Goal: Task Accomplishment & Management: Manage account settings

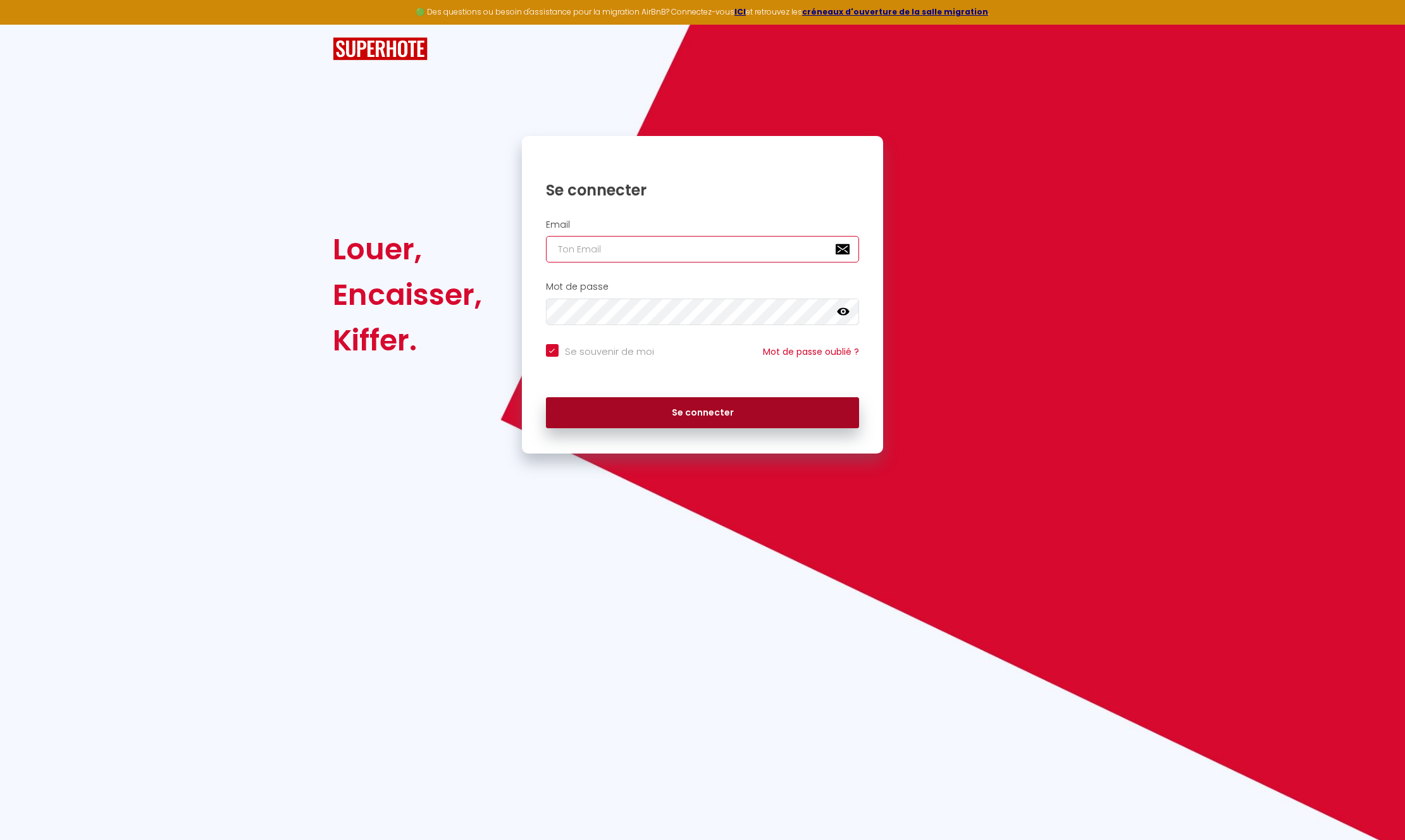
type input "[EMAIL_ADDRESS][DOMAIN_NAME]"
click at [681, 403] on button "Se connecter" at bounding box center [702, 413] width 314 height 32
checkbox input "true"
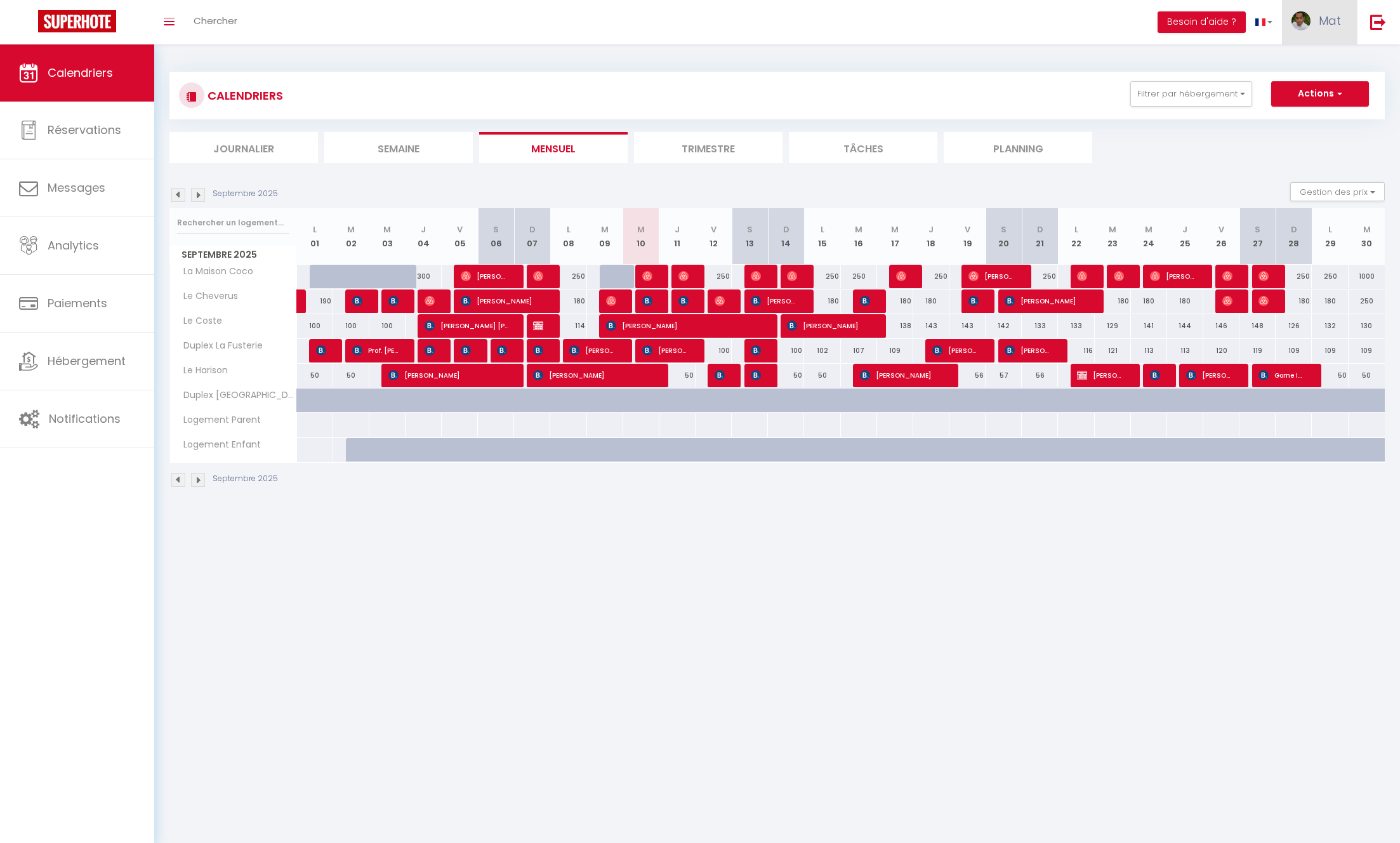
drag, startPoint x: 1330, startPoint y: 25, endPoint x: 1332, endPoint y: 33, distance: 8.2
click at [1330, 24] on span "Mat" at bounding box center [1330, 20] width 22 height 16
click at [1293, 84] on link "Équipe" at bounding box center [1306, 86] width 94 height 22
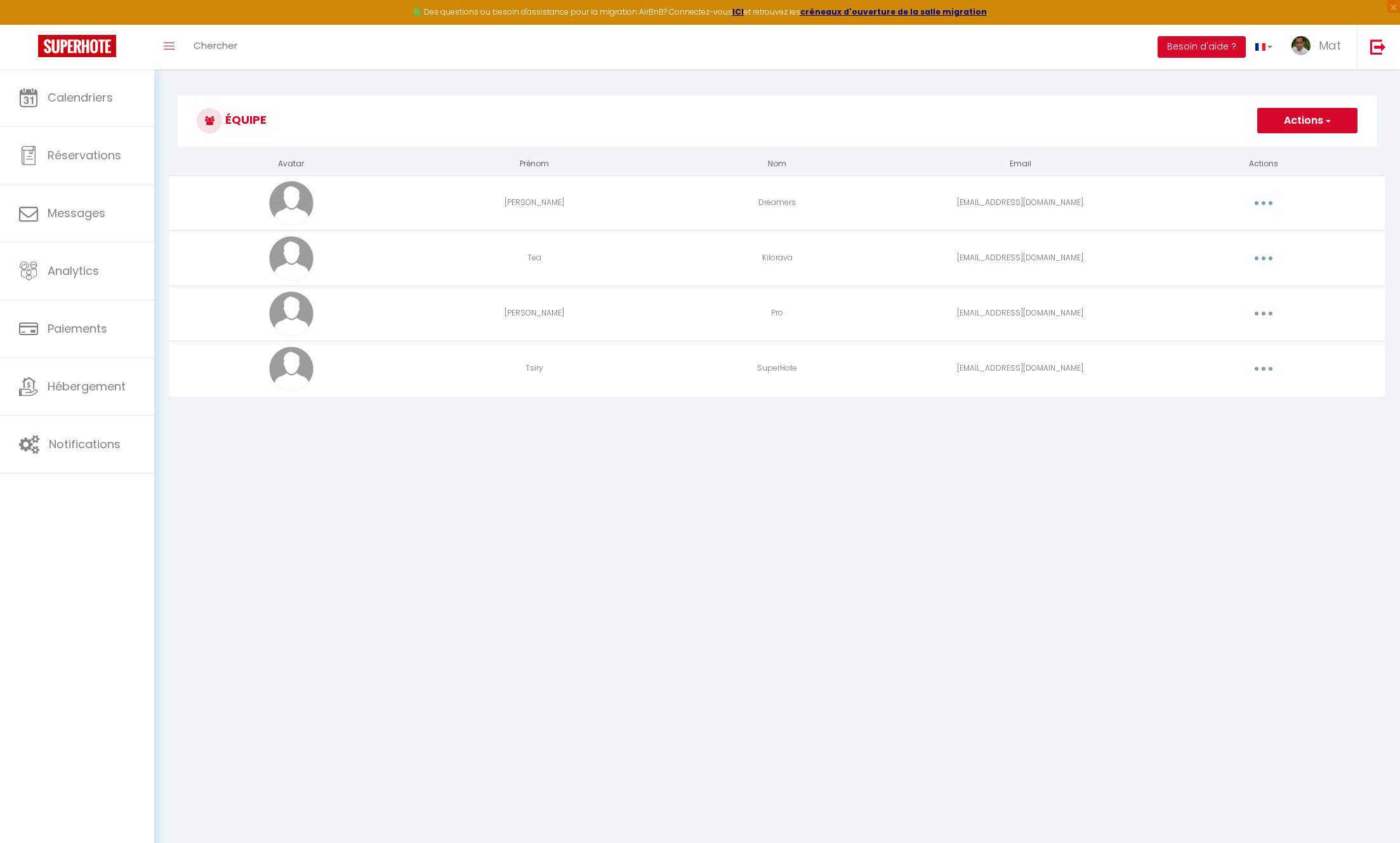
click at [1268, 204] on button "button" at bounding box center [1263, 203] width 35 height 20
click at [1212, 232] on link "Editer" at bounding box center [1230, 232] width 94 height 22
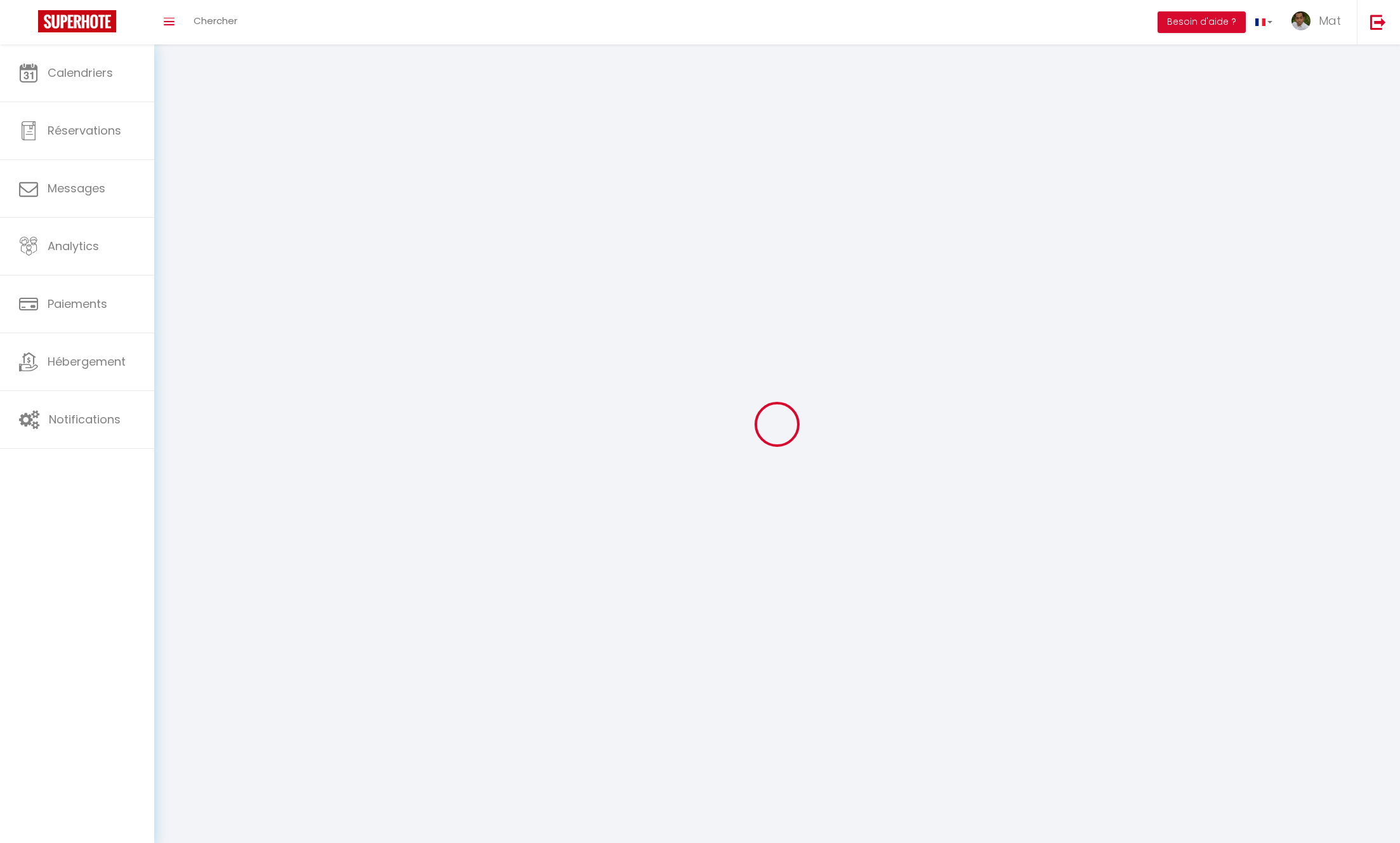
type input "[PERSON_NAME]"
type input "Dreamers"
type input "[EMAIL_ADDRESS][DOMAIN_NAME]"
type textarea "[URL][DOMAIN_NAME]"
checkbox input "true"
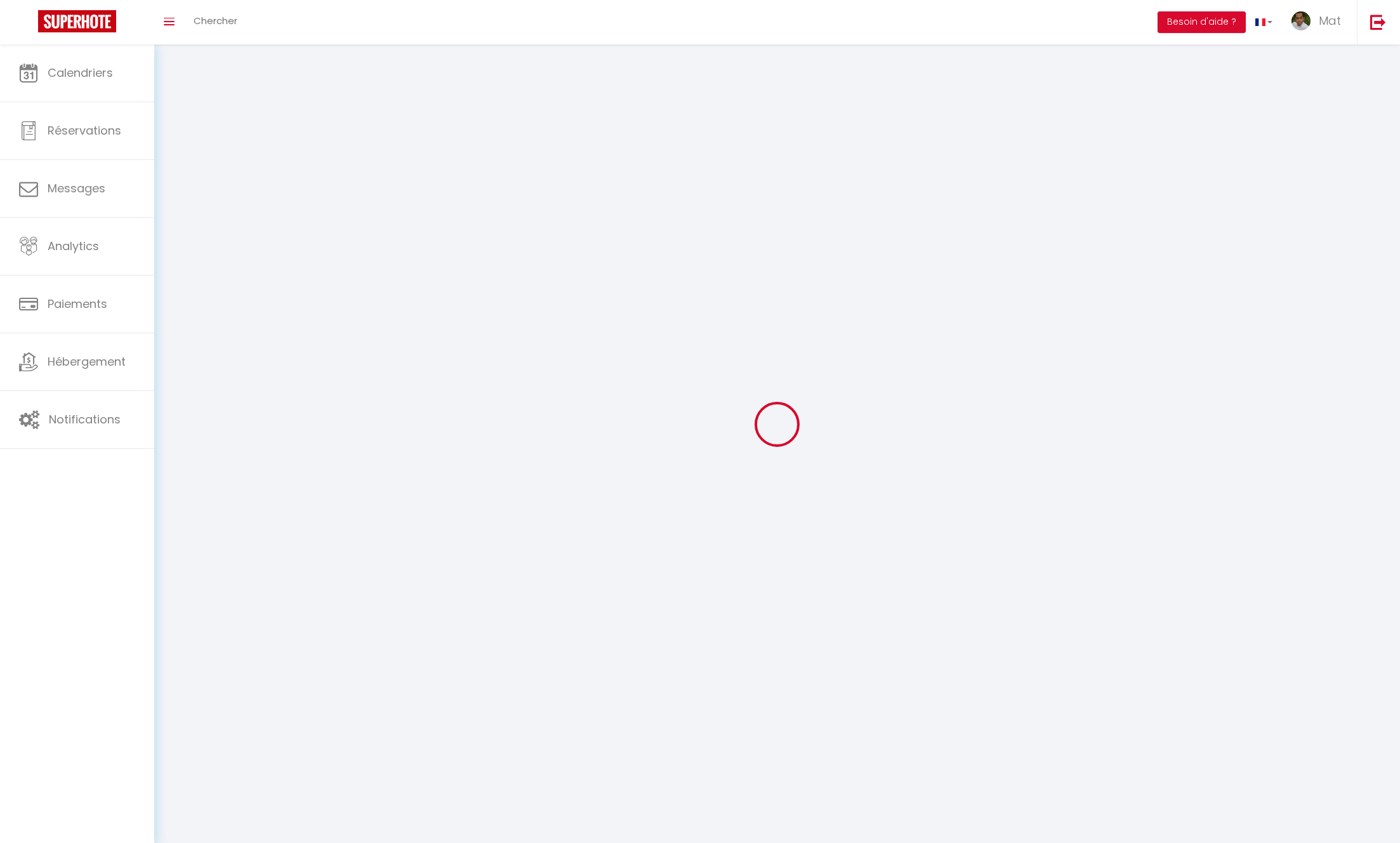
checkbox input "true"
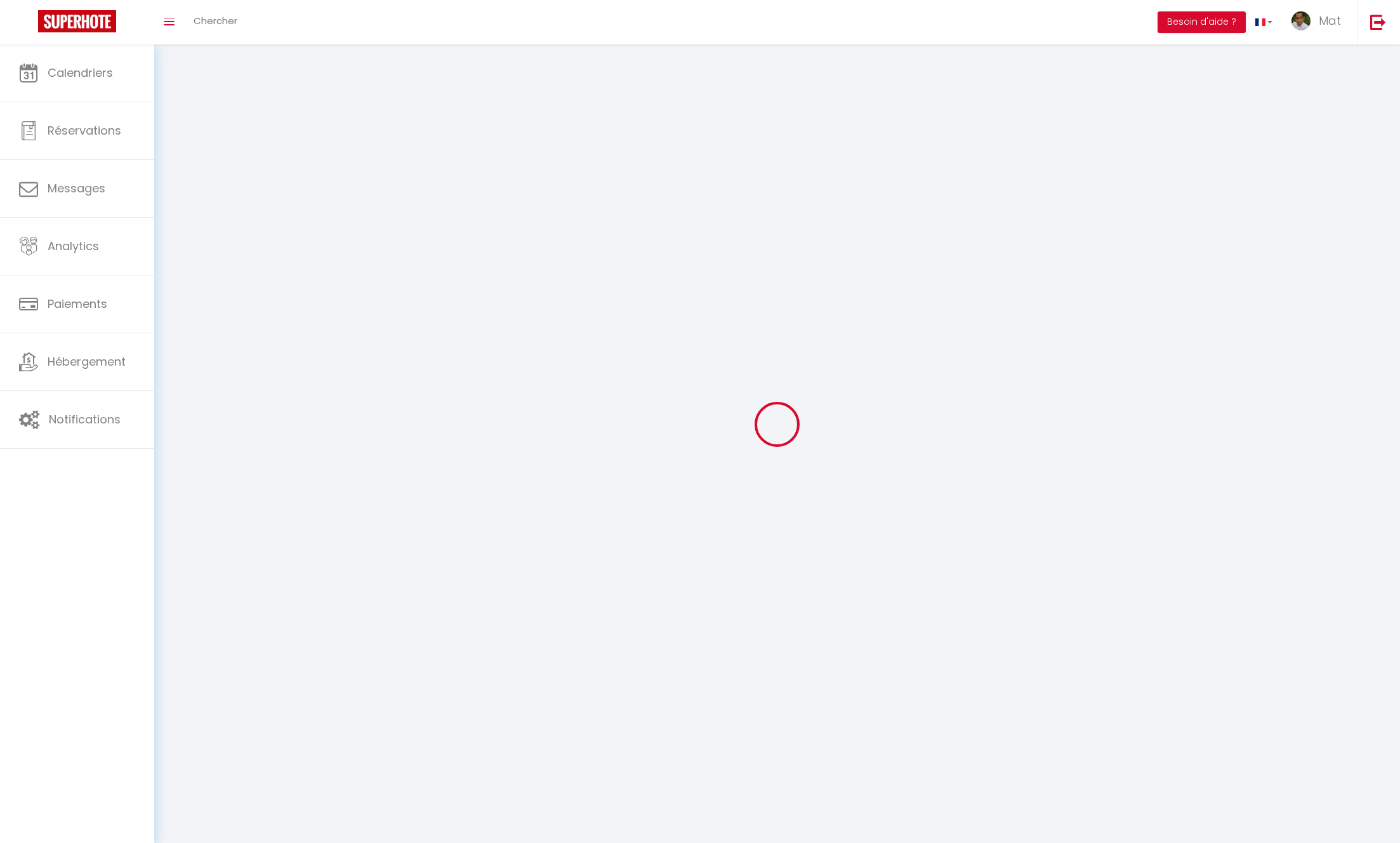
checkbox input "true"
checkbox input "false"
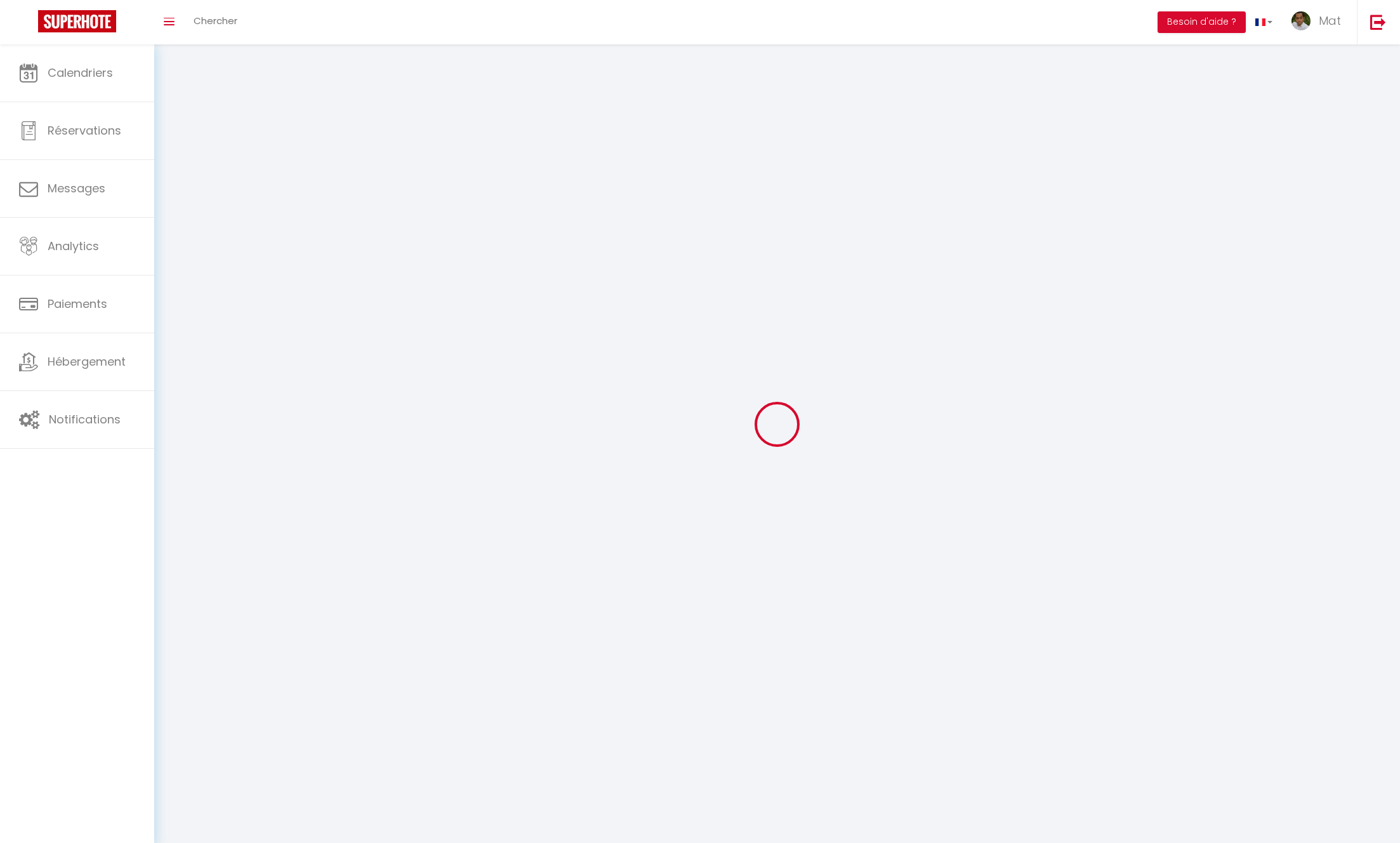
checkbox input "true"
select select
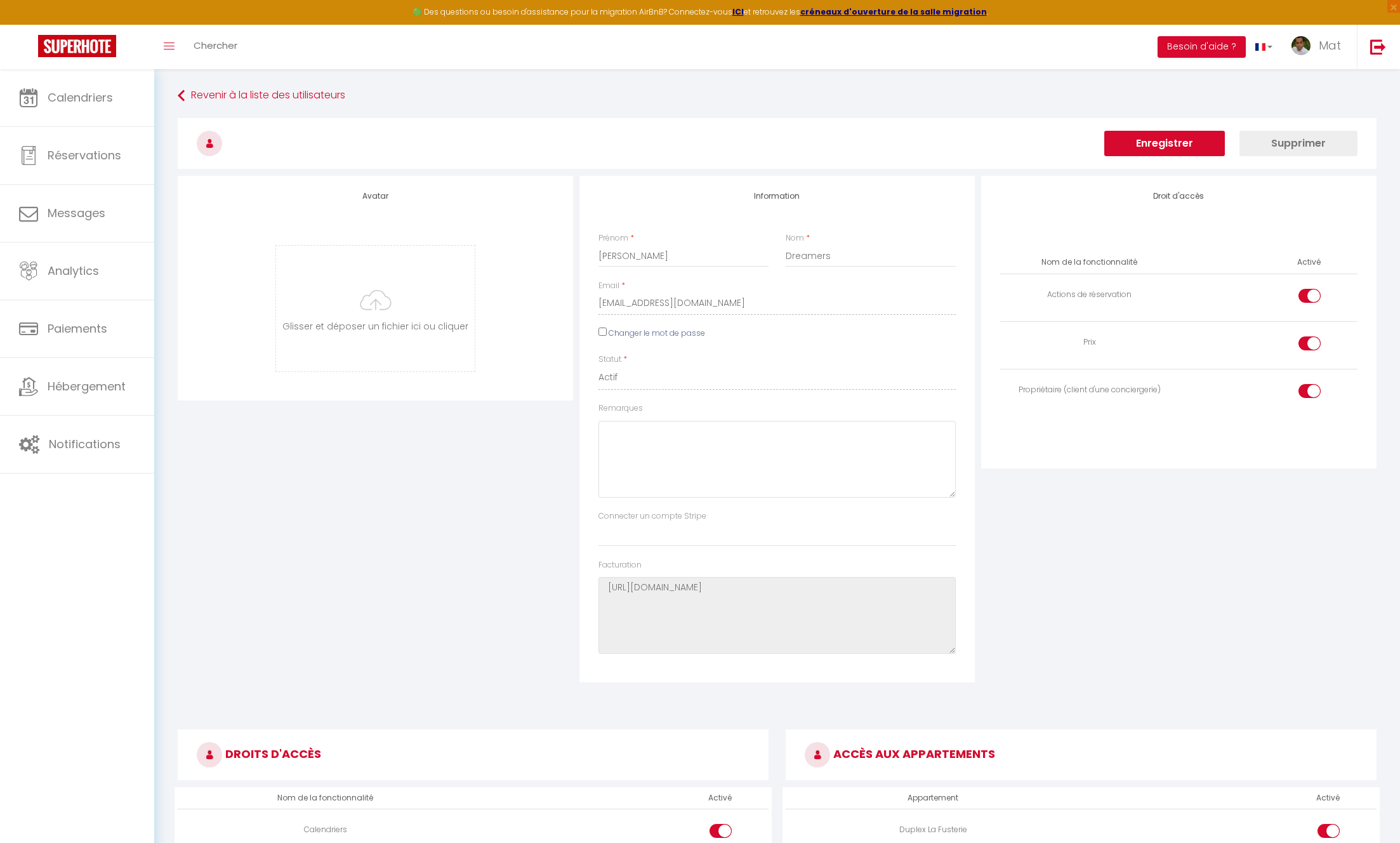
drag, startPoint x: 1078, startPoint y: 294, endPoint x: 1130, endPoint y: 295, distance: 52.0
click at [1130, 295] on div "Actions de réservation" at bounding box center [1089, 295] width 168 height 12
click at [1215, 296] on td at bounding box center [1268, 298] width 178 height 48
drag, startPoint x: 1092, startPoint y: 346, endPoint x: 1164, endPoint y: 340, distance: 72.2
click at [1164, 340] on div "Prix" at bounding box center [1089, 343] width 168 height 12
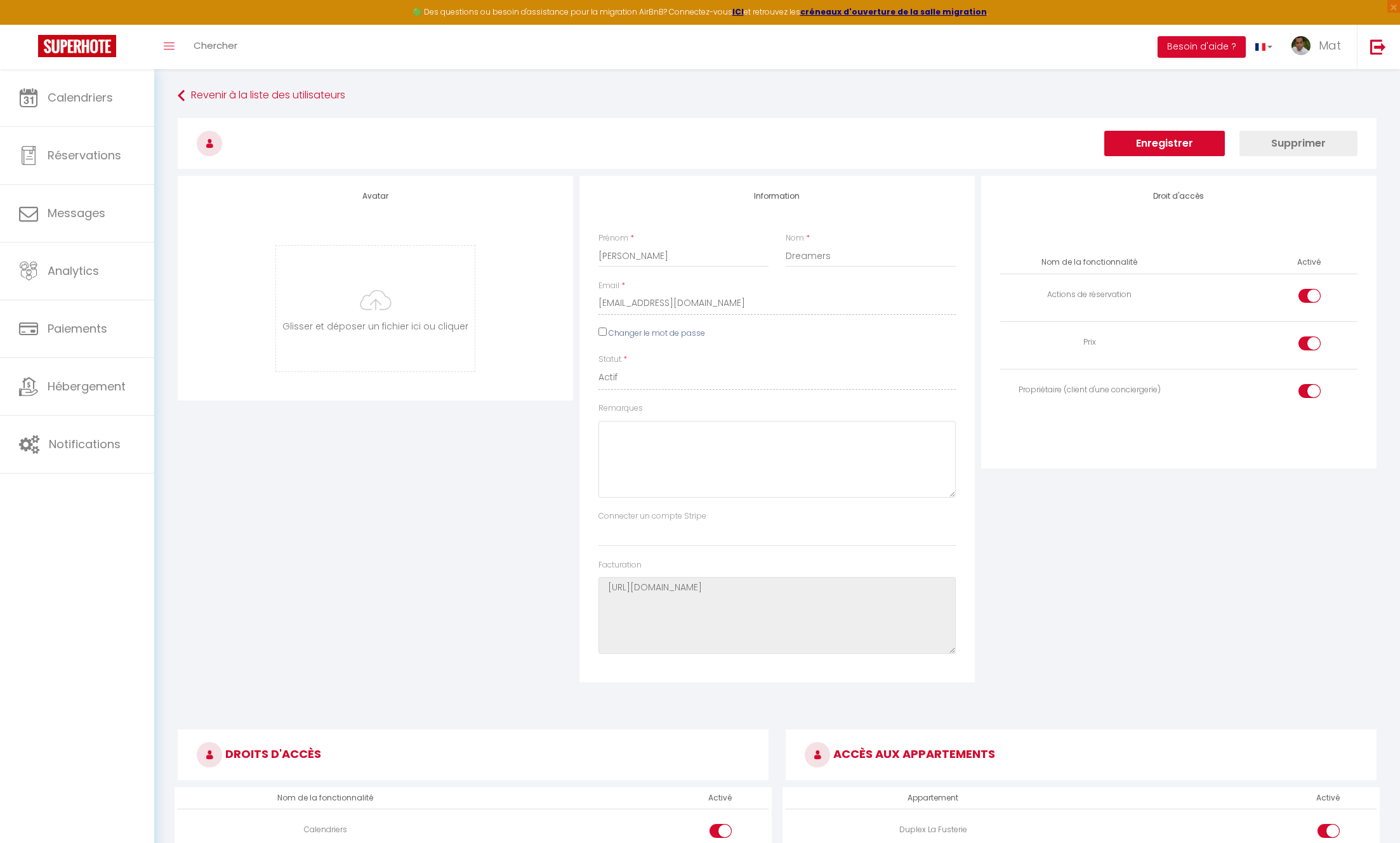
click at [1171, 342] on div "Prix" at bounding box center [1089, 343] width 168 height 12
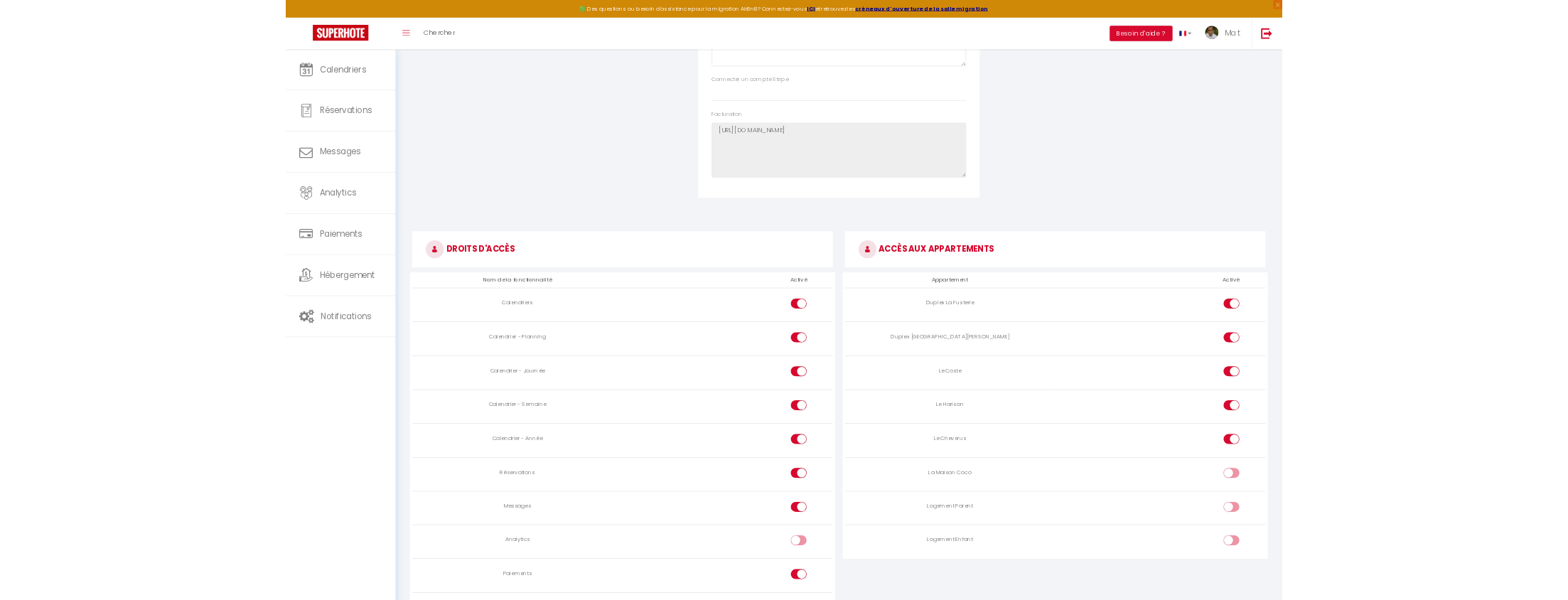
scroll to position [658, 0]
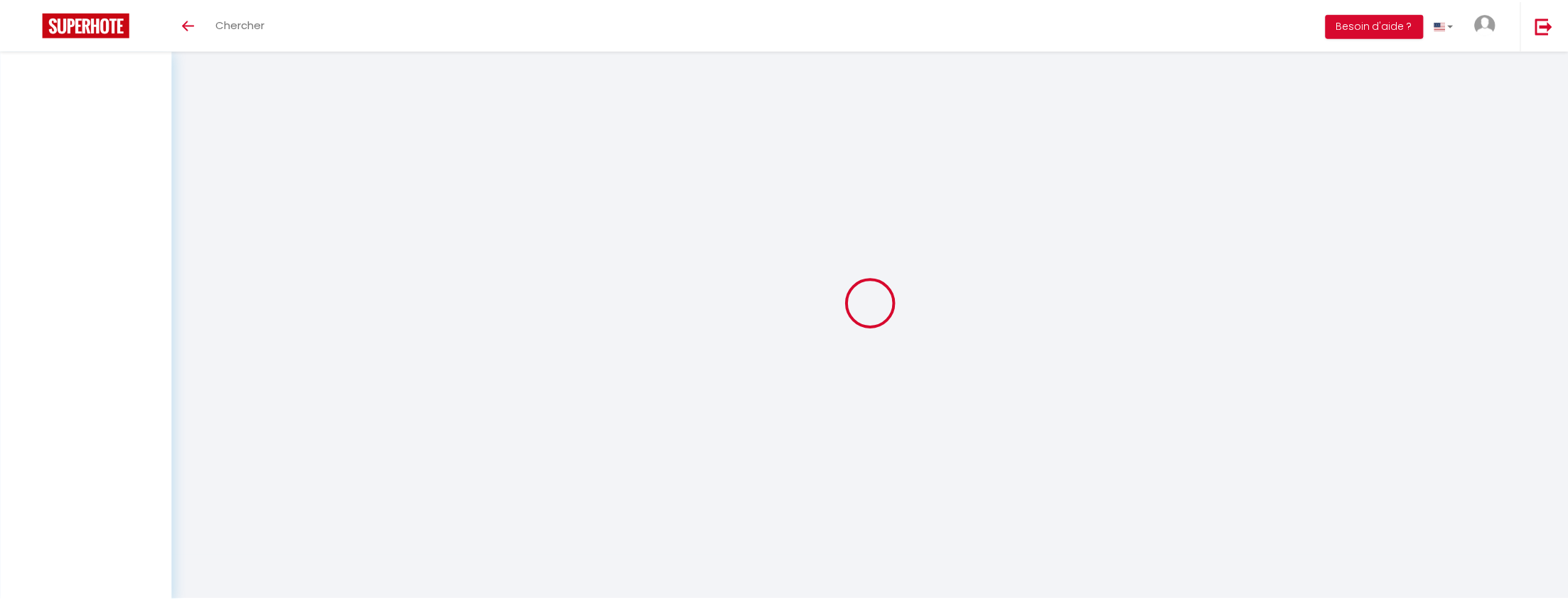
scroll to position [50, 0]
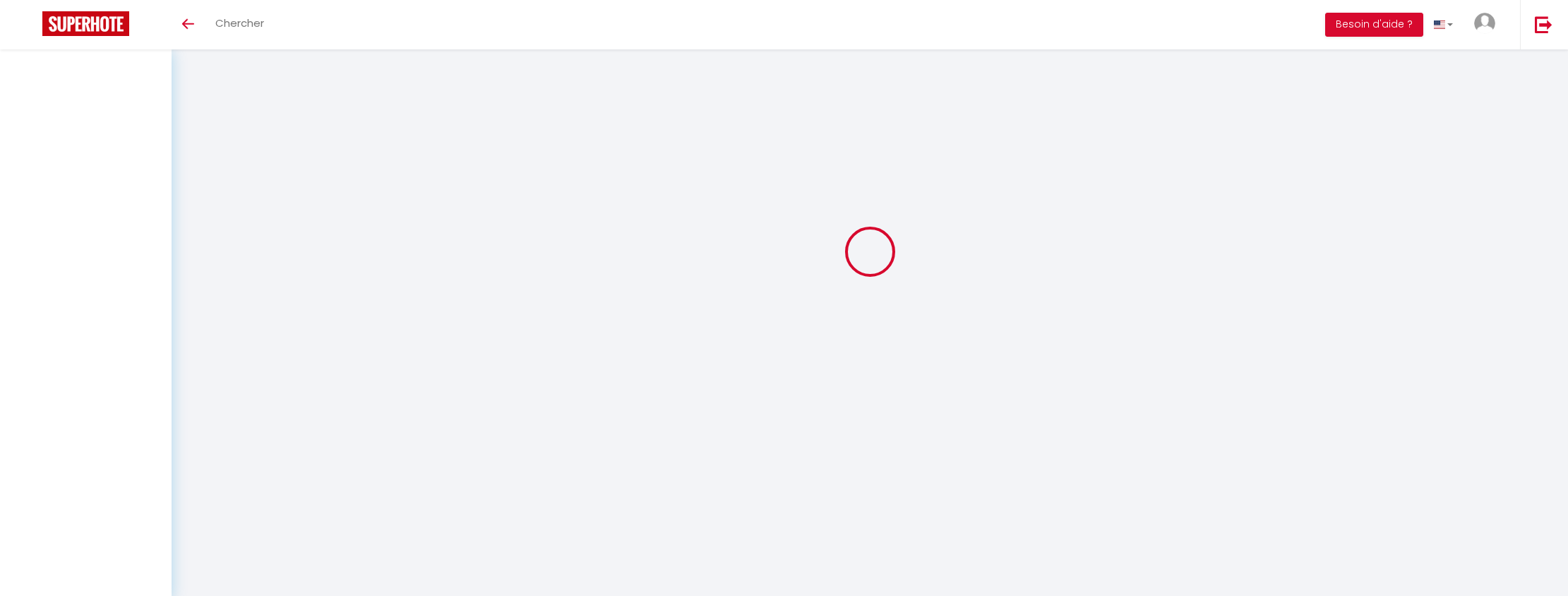
type input "[PERSON_NAME]"
type input "Dreamers"
type input "[EMAIL_ADDRESS][DOMAIN_NAME]"
type textarea "[URL][DOMAIN_NAME]"
checkbox input "true"
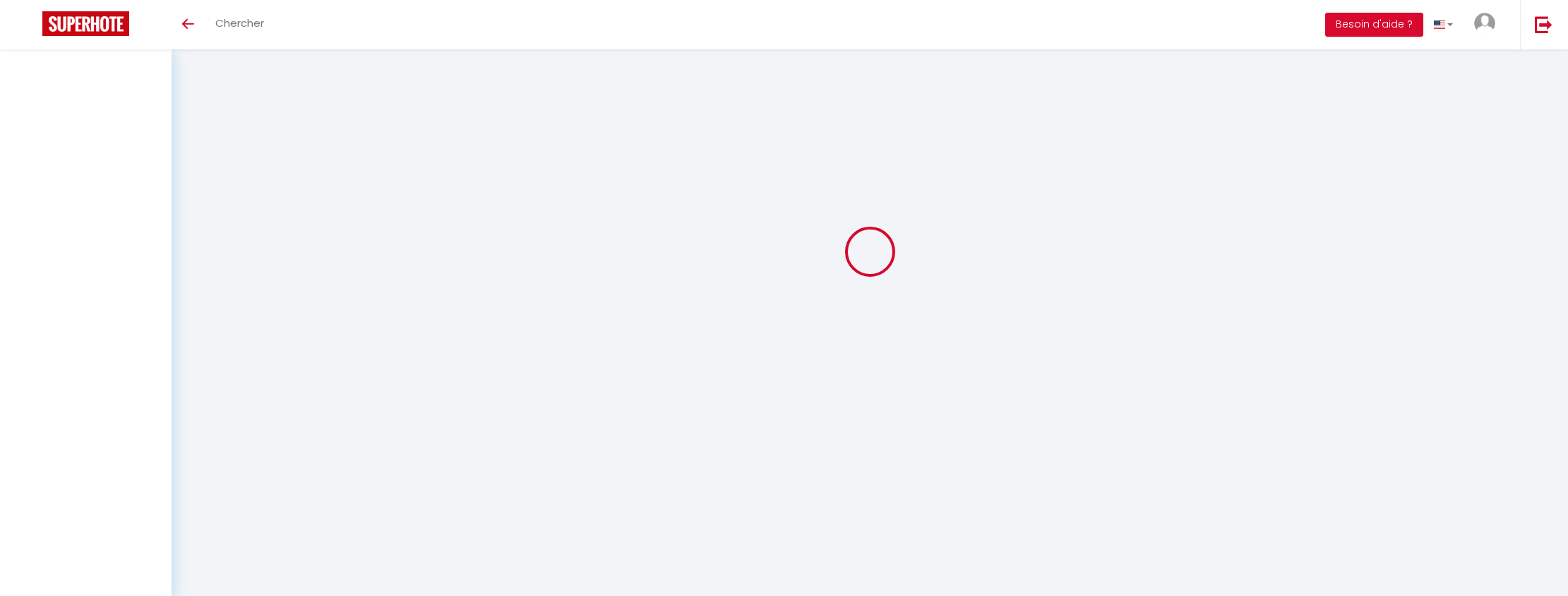
checkbox input "true"
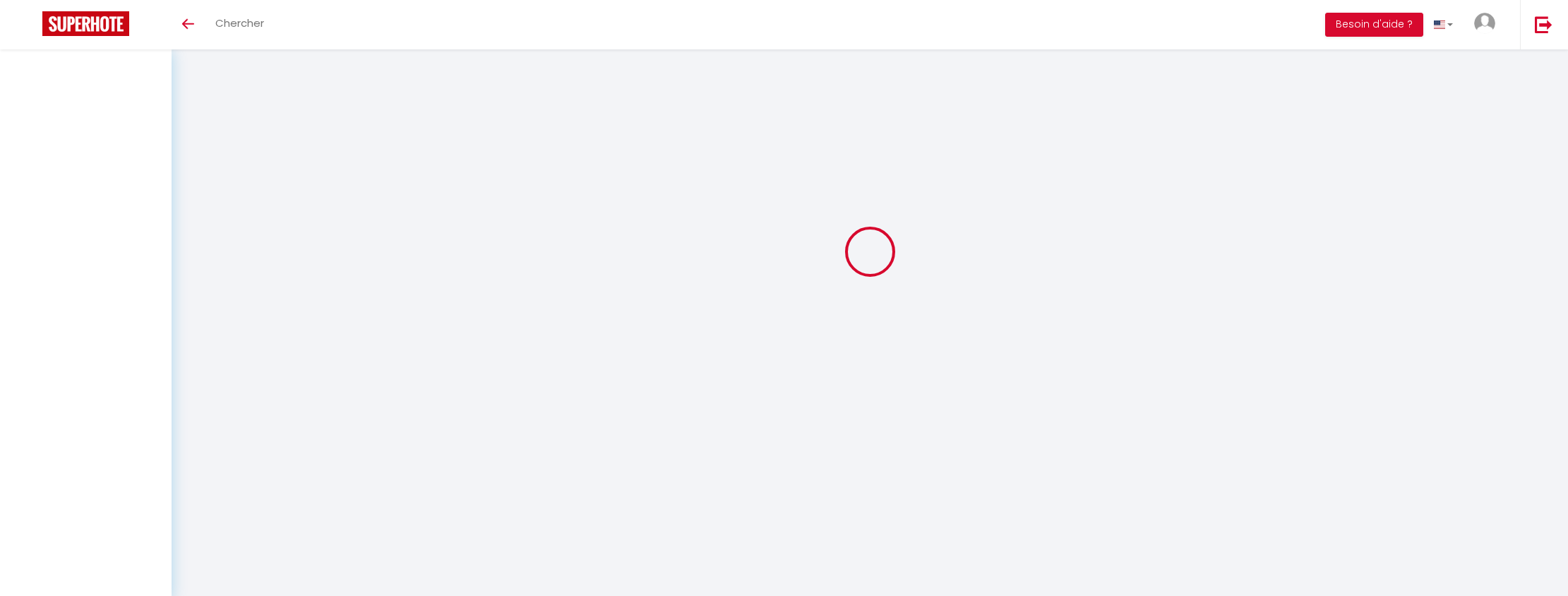
checkbox input "true"
checkbox input "false"
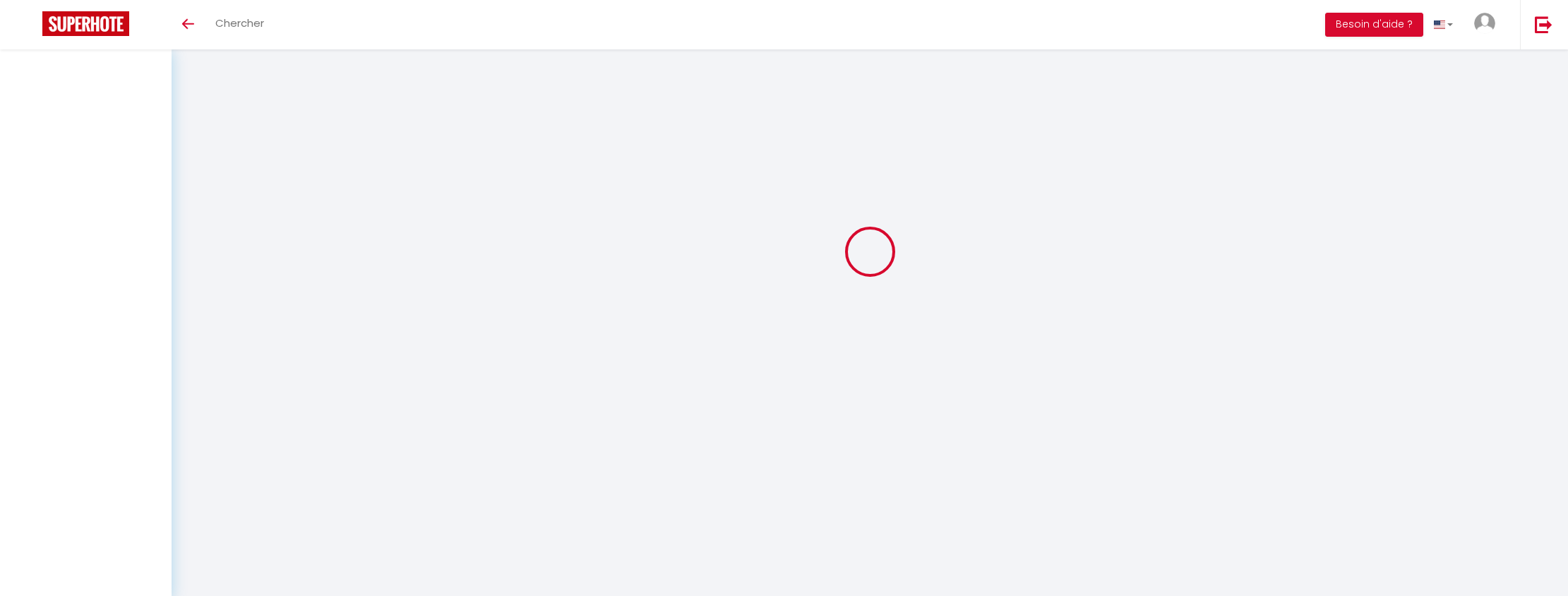
checkbox input "true"
select select
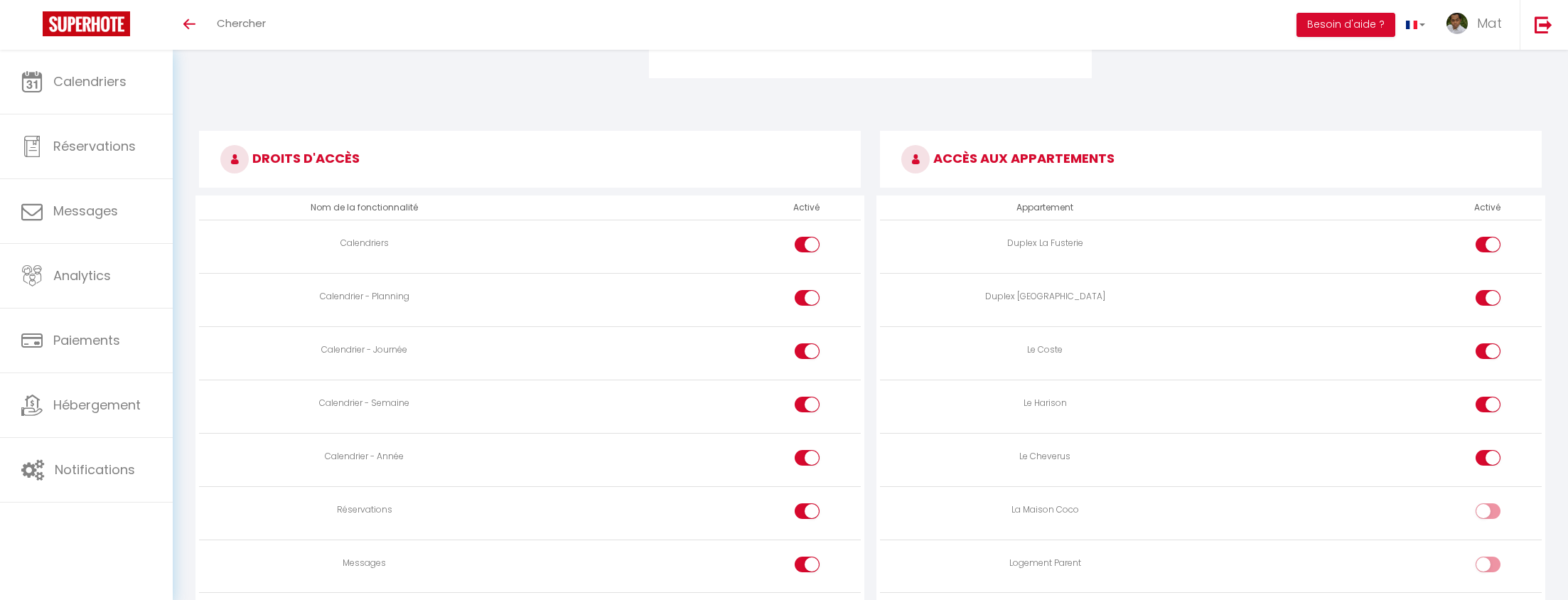
scroll to position [0, 0]
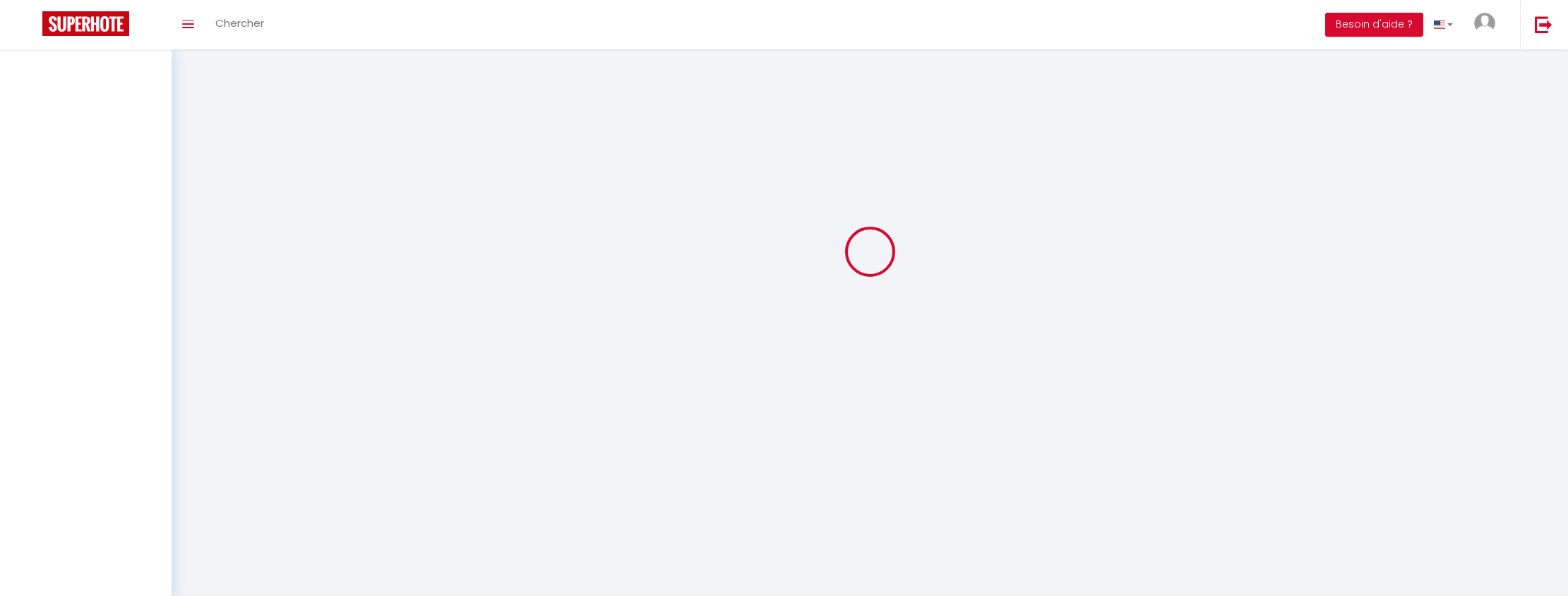
type input "[PERSON_NAME]"
type input "Dreamers"
type input "[EMAIL_ADDRESS][DOMAIN_NAME]"
type textarea "[URL][DOMAIN_NAME]"
checkbox input "true"
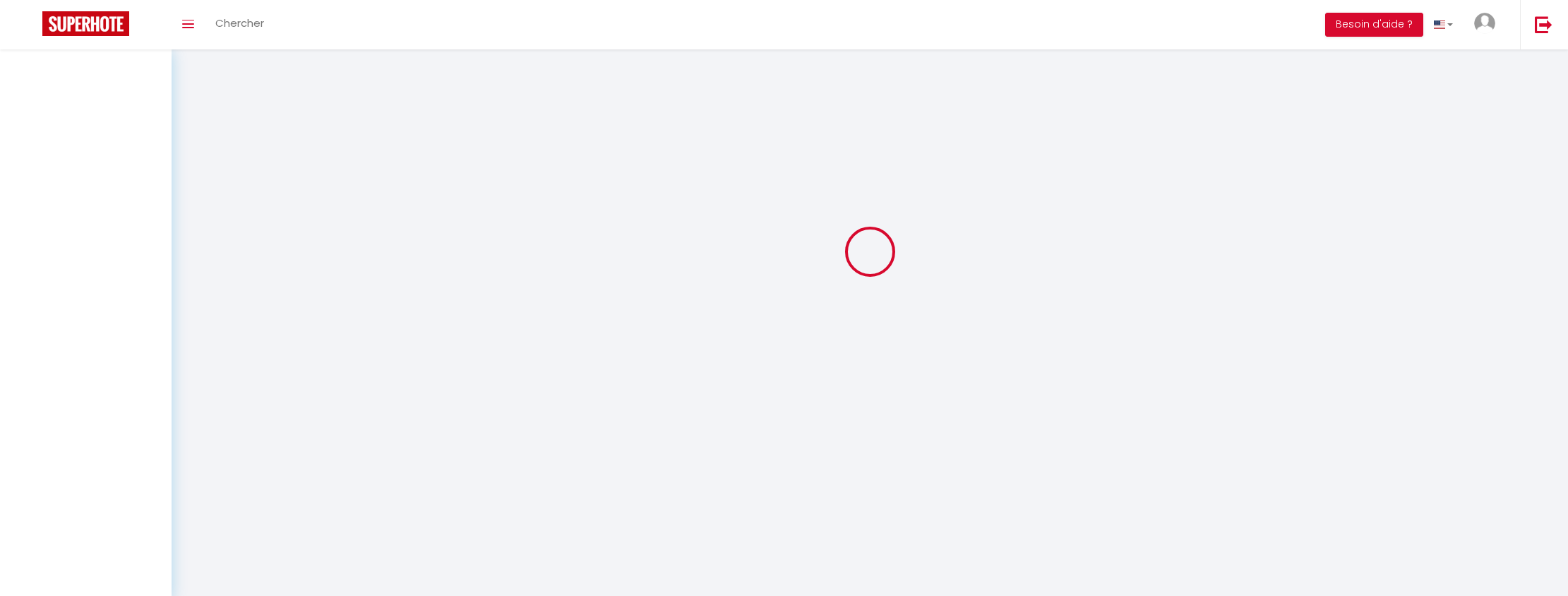
checkbox input "true"
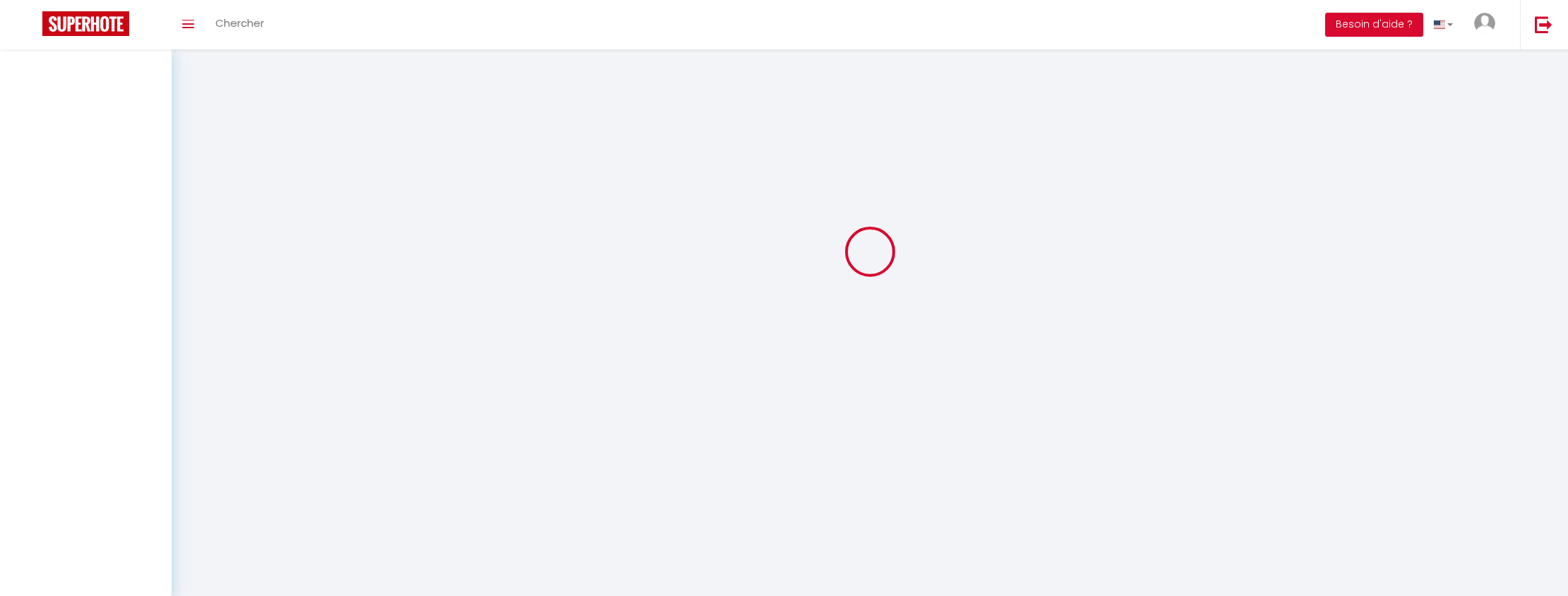
checkbox input "true"
checkbox input "false"
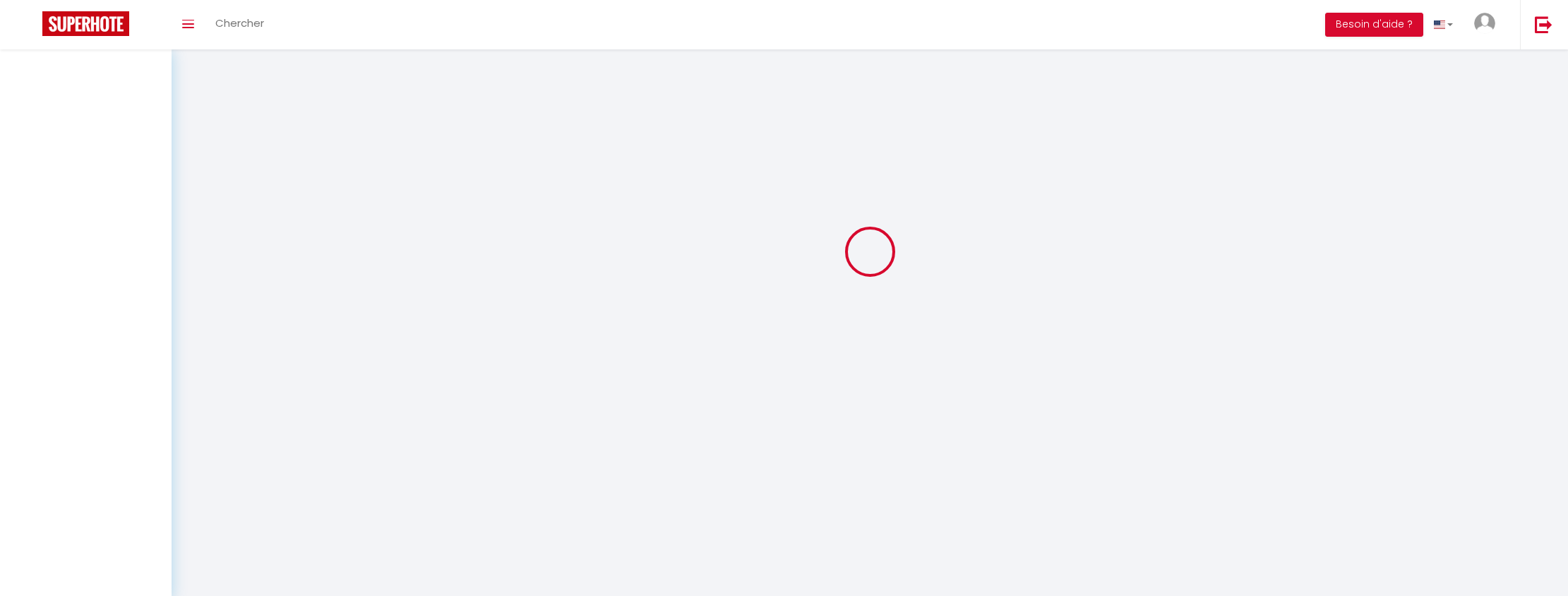
checkbox input "true"
select select
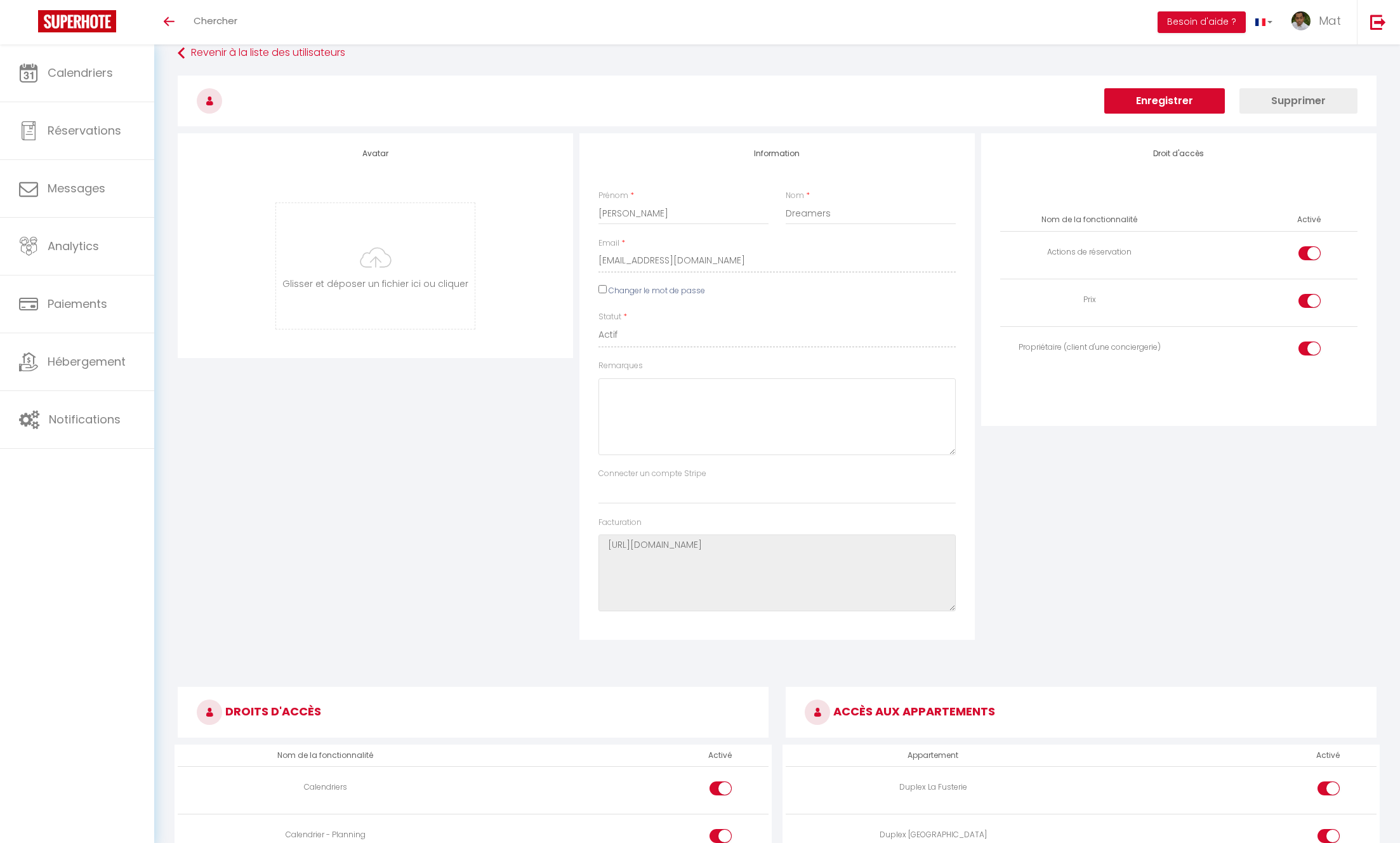
scroll to position [10, 0]
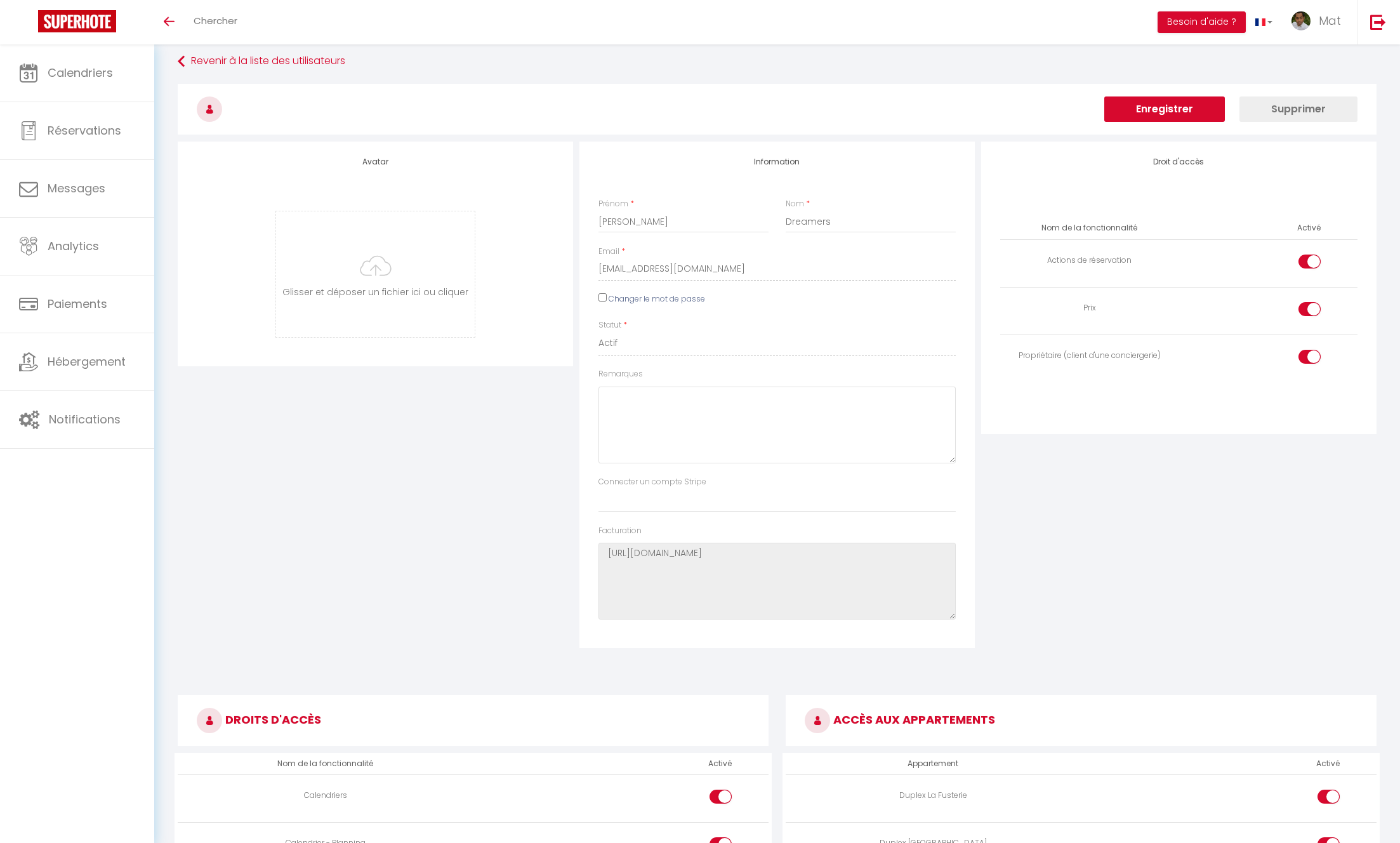
click at [447, 535] on div "Avatar Glisser et déposer un fichier ici ou cliquer Ooops, something wrong happ…" at bounding box center [375, 395] width 402 height 507
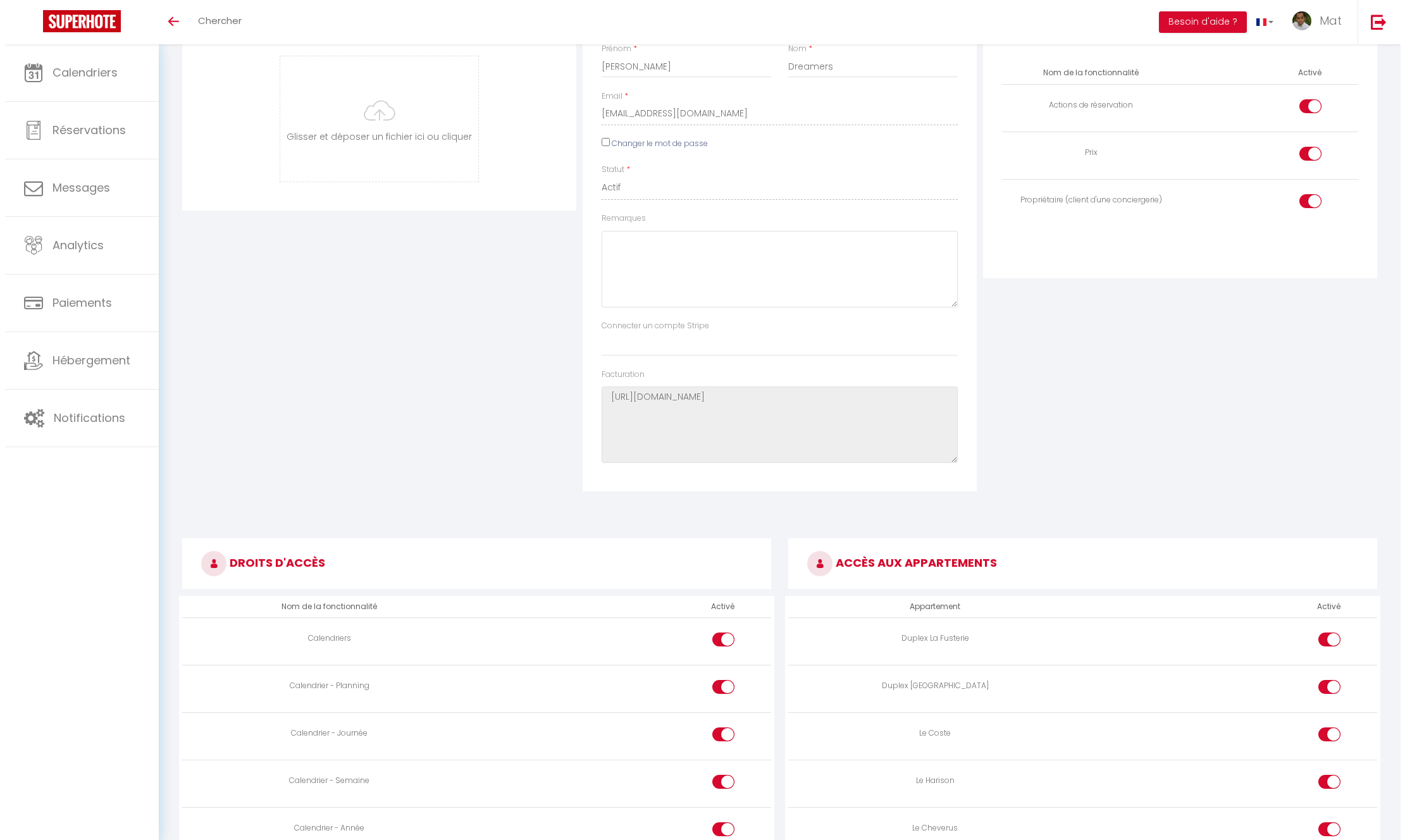
scroll to position [0, 0]
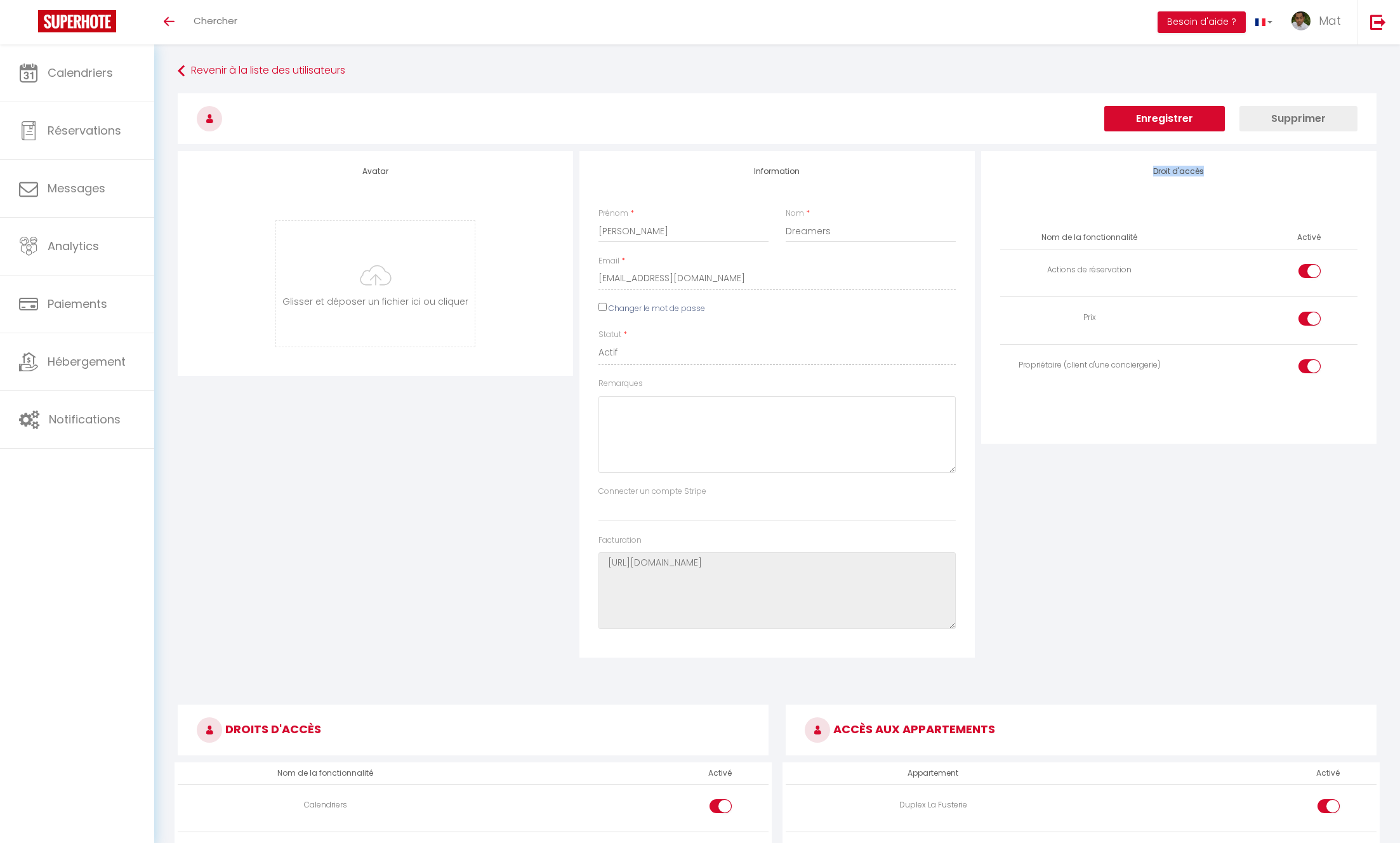
drag, startPoint x: 1149, startPoint y: 172, endPoint x: 1247, endPoint y: 168, distance: 98.1
click at [1247, 168] on h4 "Droit d'accès" at bounding box center [1179, 171] width 357 height 9
drag, startPoint x: 1143, startPoint y: 267, endPoint x: 1164, endPoint y: 268, distance: 21.0
click at [1164, 268] on div "Actions de réservation" at bounding box center [1089, 270] width 168 height 12
click at [1115, 323] on td "Prix" at bounding box center [1089, 321] width 178 height 48
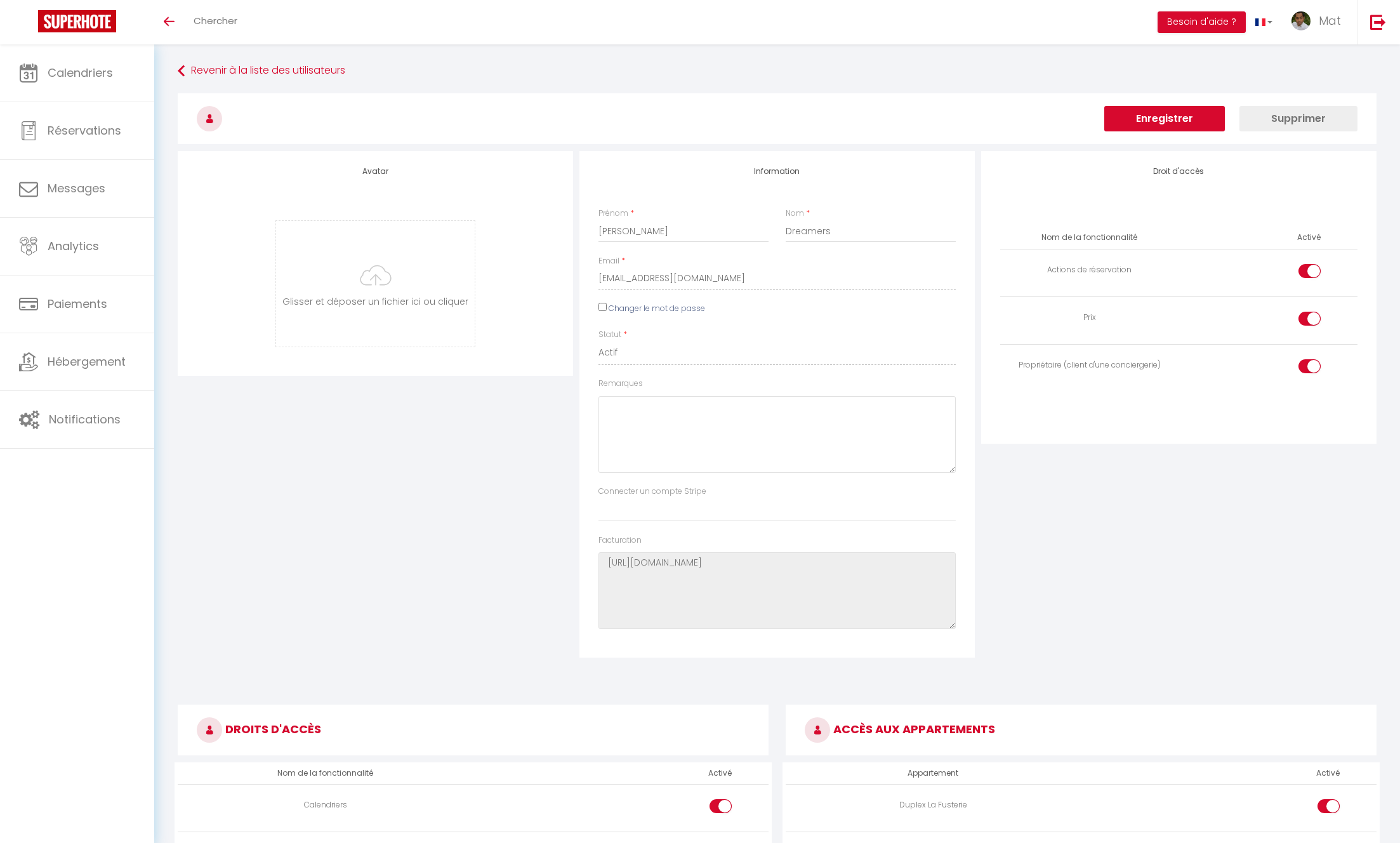
drag, startPoint x: 1068, startPoint y: 364, endPoint x: 1159, endPoint y: 368, distance: 91.1
click at [1159, 368] on div "Propriétaire (client d'une conciergerie)" at bounding box center [1089, 366] width 168 height 12
drag, startPoint x: 1056, startPoint y: 367, endPoint x: 1201, endPoint y: 364, distance: 145.0
click at [1201, 364] on tr "Propriétaire (client d'une conciergerie)" at bounding box center [1179, 368] width 357 height 48
drag, startPoint x: 1062, startPoint y: 271, endPoint x: 1228, endPoint y: 276, distance: 166.1
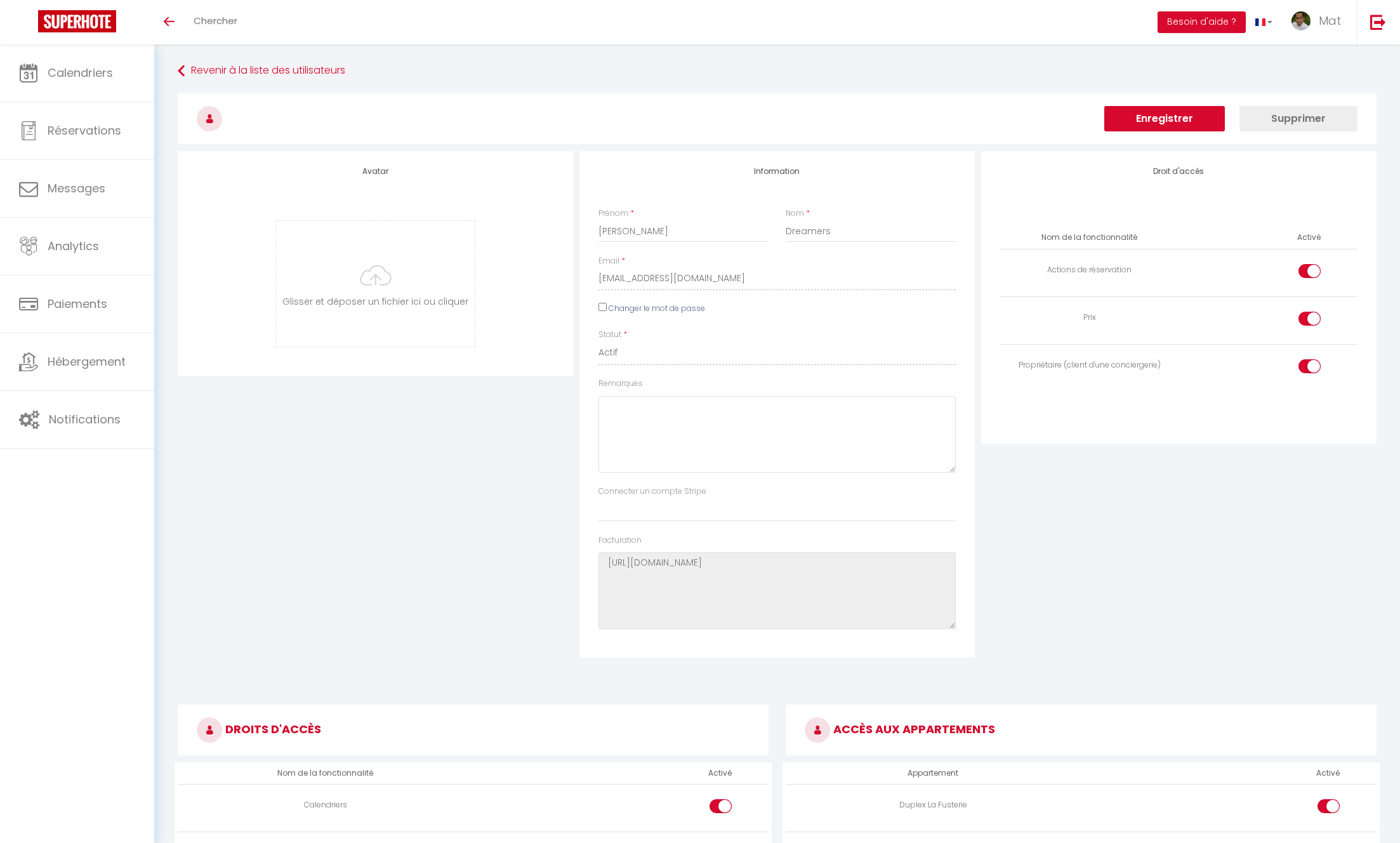
click at [1152, 266] on div "Actions de réservation" at bounding box center [1089, 270] width 168 height 12
drag, startPoint x: 1228, startPoint y: 276, endPoint x: 1281, endPoint y: 272, distance: 53.2
click at [1233, 276] on td at bounding box center [1268, 273] width 178 height 48
click at [1373, 27] on img at bounding box center [1378, 22] width 16 height 16
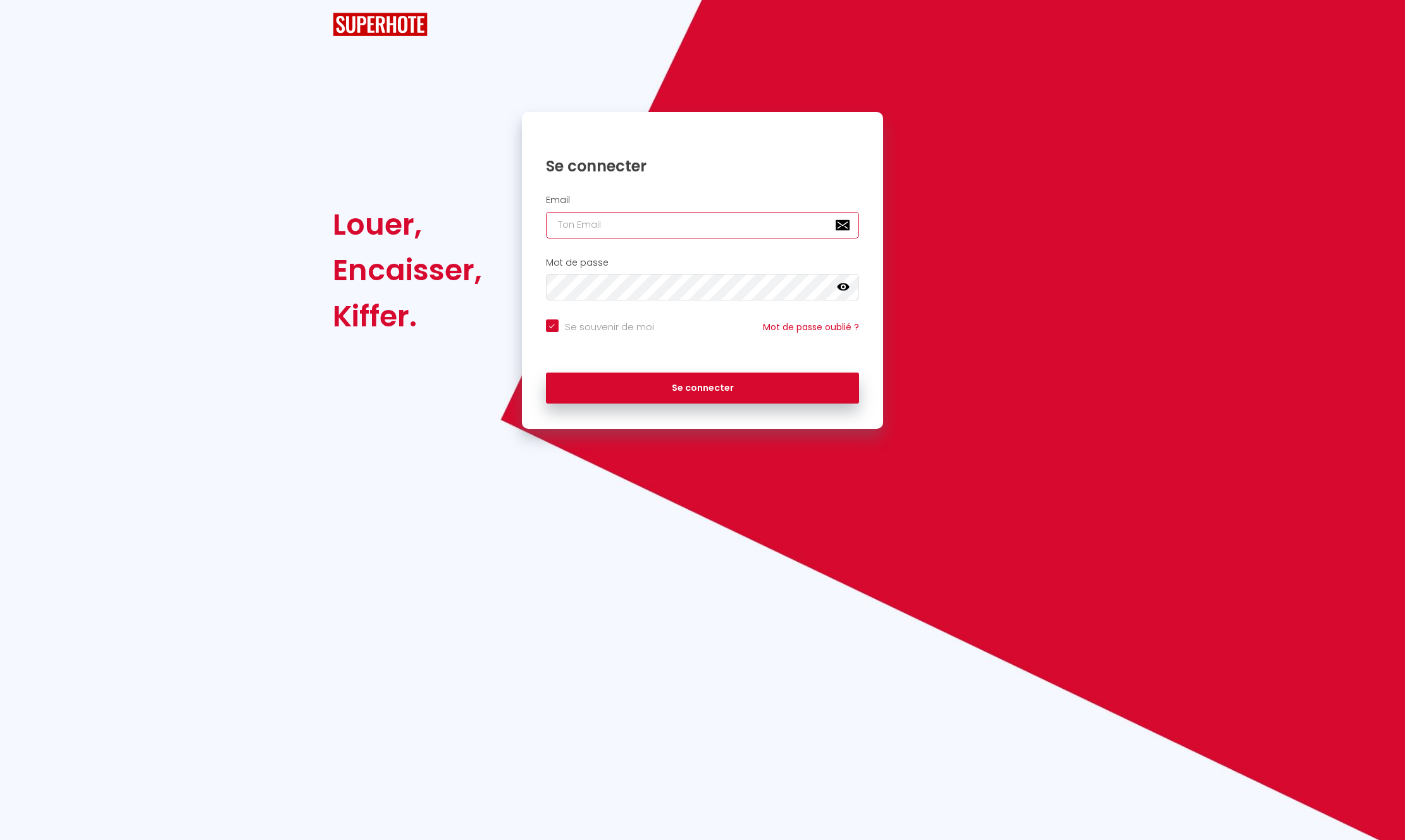
type input "[EMAIL_ADDRESS][DOMAIN_NAME]"
checkbox input "true"
